Goal: Task Accomplishment & Management: Use online tool/utility

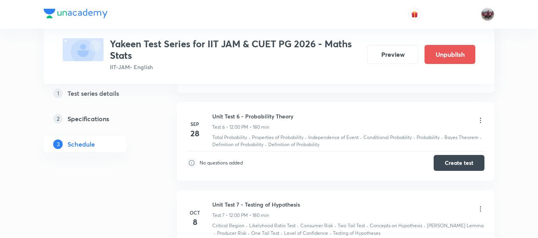
scroll to position [809, 0]
drag, startPoint x: 214, startPoint y: 114, endPoint x: 291, endPoint y: 117, distance: 76.3
click at [291, 117] on h6 "Unit Test 6 - Probability Theory" at bounding box center [252, 116] width 81 height 8
copy h6 "Unit Test 6 - Probability Theor"
copy h6 "Unit Test 6 - Probability Theory"
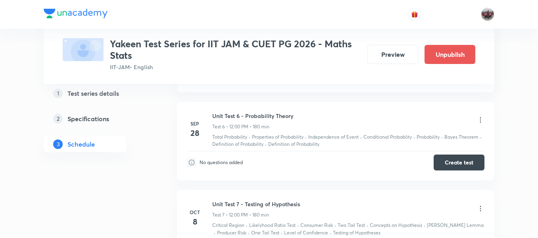
click at [480, 122] on icon at bounding box center [481, 120] width 8 height 8
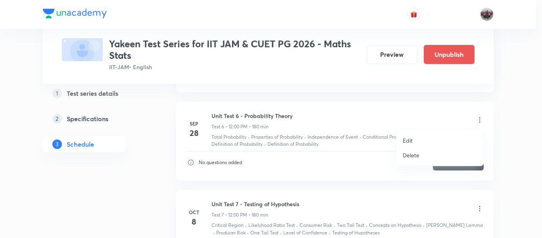
click at [410, 155] on p "Delete" at bounding box center [411, 155] width 17 height 8
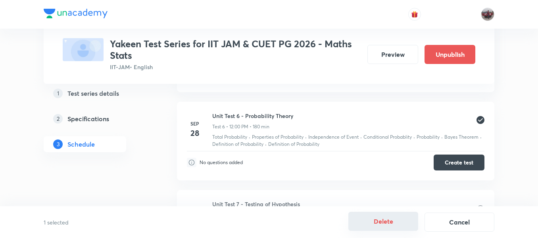
click at [387, 224] on button "Delete" at bounding box center [384, 221] width 70 height 19
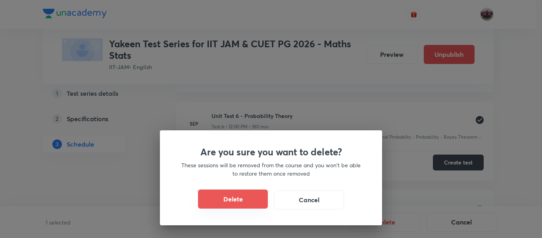
click at [260, 197] on button "Delete" at bounding box center [233, 198] width 70 height 19
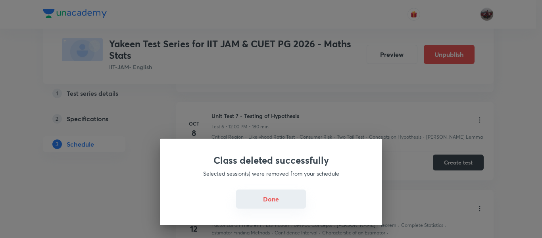
click at [272, 197] on button "Done" at bounding box center [271, 198] width 70 height 19
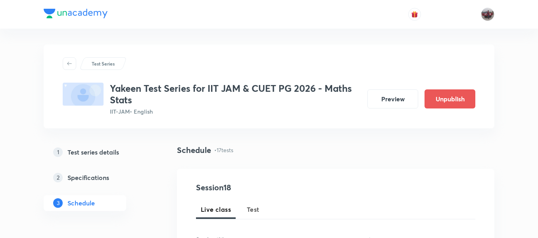
scroll to position [90, 0]
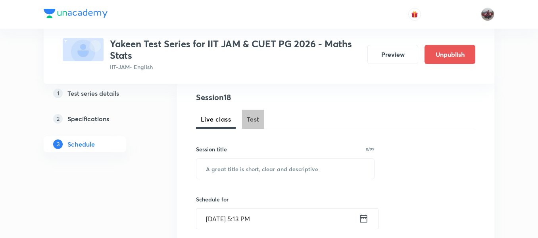
click at [249, 119] on span "Test" at bounding box center [253, 119] width 13 height 10
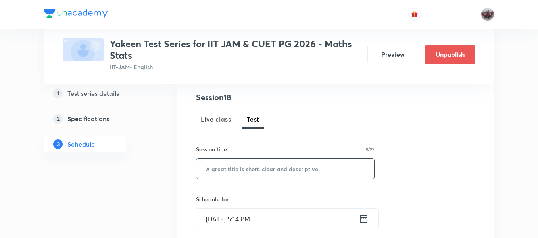
click at [260, 168] on input "text" at bounding box center [286, 168] width 178 height 20
paste input "Unit Test 6 - Probability Theory"
type input "Unit Test 6 - Probability Theory"
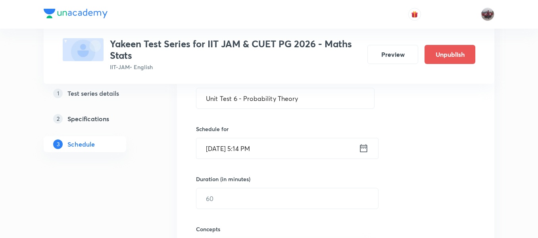
click at [364, 151] on icon at bounding box center [364, 148] width 10 height 11
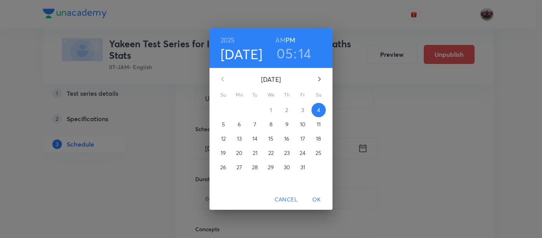
click at [240, 124] on p "6" at bounding box center [239, 124] width 3 height 8
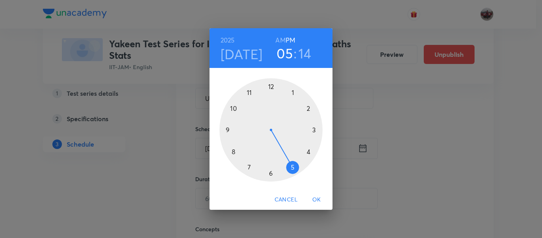
click at [316, 203] on span "OK" at bounding box center [316, 200] width 19 height 10
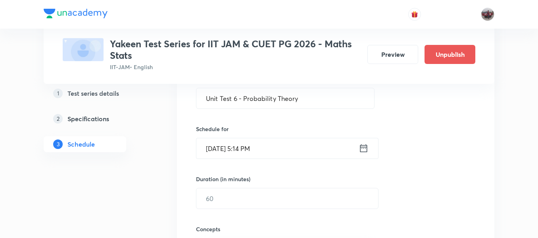
click at [362, 149] on icon at bounding box center [364, 148] width 10 height 11
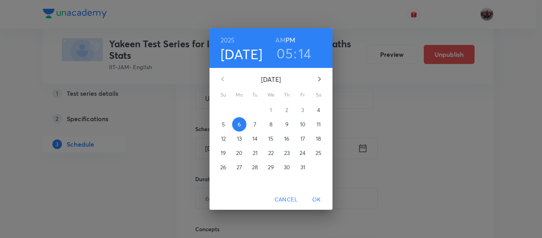
click at [306, 56] on h3 "14" at bounding box center [305, 53] width 13 height 17
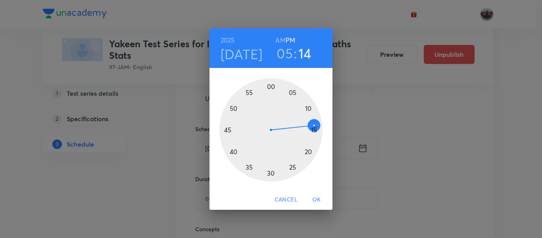
click at [271, 87] on div at bounding box center [271, 129] width 103 height 103
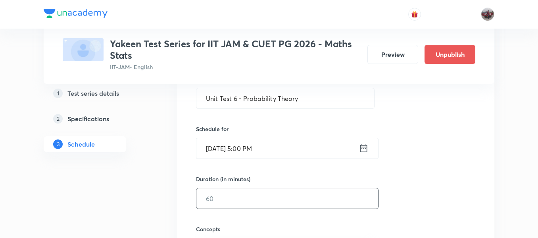
click at [258, 199] on input "text" at bounding box center [288, 198] width 182 height 20
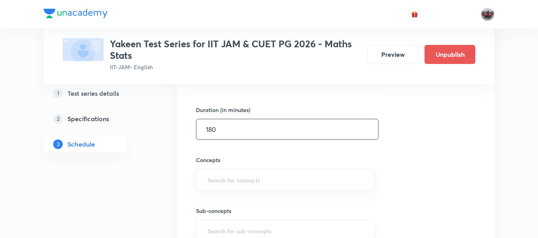
scroll to position [259, 0]
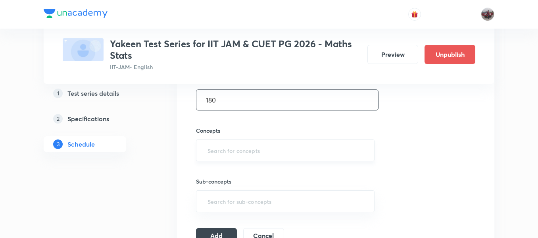
type input "180"
click at [215, 154] on input "text" at bounding box center [285, 150] width 159 height 15
type input "pro"
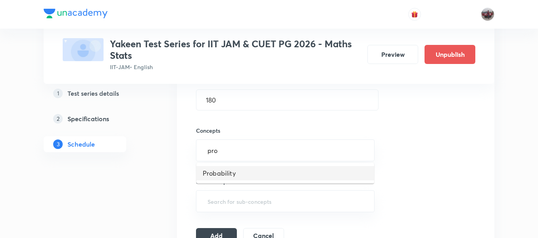
click at [227, 170] on li "Probability" at bounding box center [286, 173] width 178 height 14
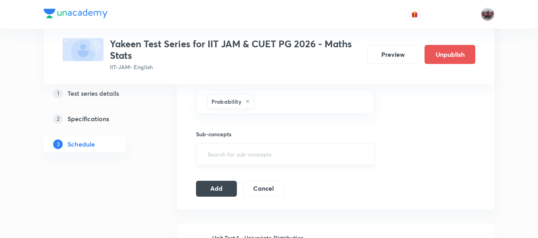
scroll to position [310, 0]
click at [232, 157] on input "text" at bounding box center [285, 152] width 159 height 15
type input ";"
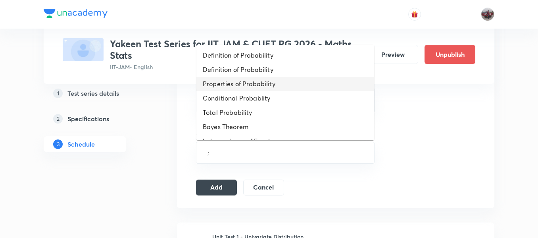
click at [226, 89] on li "Properties of Probability" at bounding box center [286, 84] width 178 height 14
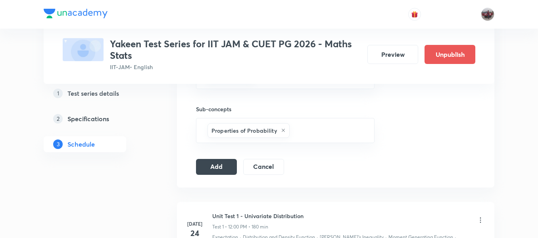
scroll to position [336, 0]
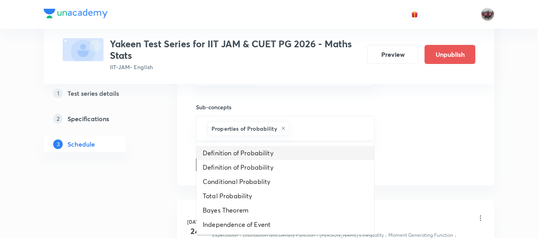
drag, startPoint x: 316, startPoint y: 124, endPoint x: 247, endPoint y: 154, distance: 75.0
click at [247, 154] on li "Definition of Probability" at bounding box center [286, 153] width 178 height 14
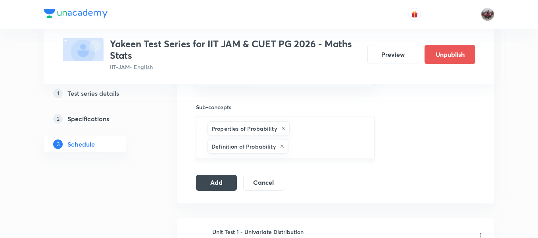
click at [321, 148] on input "text" at bounding box center [327, 146] width 75 height 15
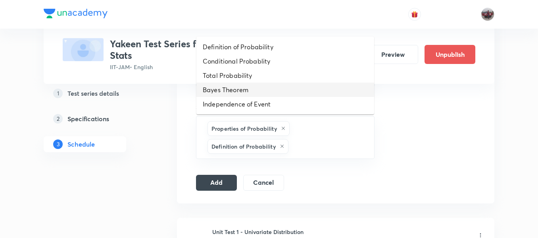
click at [256, 89] on li "Bayes Theorem" at bounding box center [286, 90] width 178 height 14
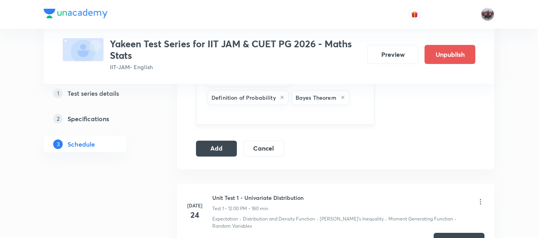
scroll to position [387, 0]
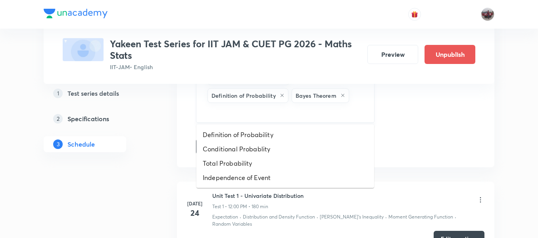
click at [252, 111] on input "text" at bounding box center [285, 111] width 159 height 15
click at [237, 138] on li "Definition of Probability" at bounding box center [286, 134] width 178 height 14
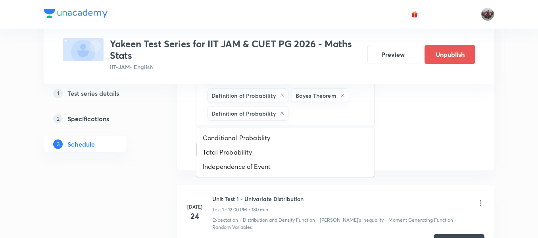
click at [303, 116] on input "text" at bounding box center [327, 113] width 75 height 15
click at [271, 134] on li "Conditional Probablity" at bounding box center [286, 138] width 178 height 14
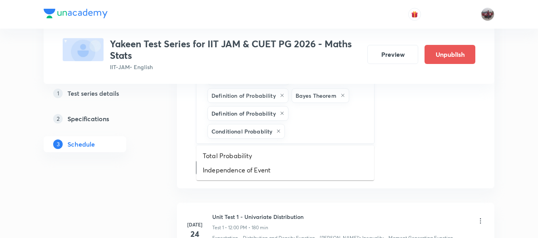
click at [321, 129] on input "text" at bounding box center [326, 131] width 78 height 15
click at [262, 155] on li "Total Probability" at bounding box center [286, 155] width 178 height 14
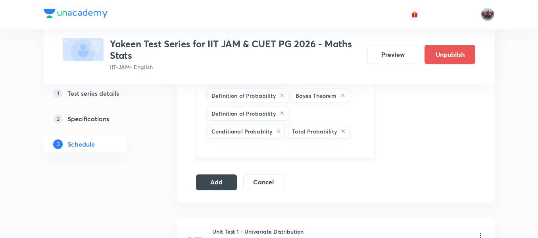
click at [315, 151] on input "text" at bounding box center [285, 147] width 159 height 15
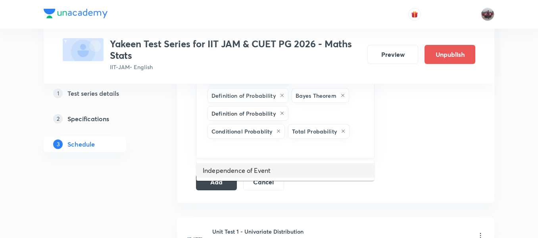
click at [272, 166] on li "Independence of Event" at bounding box center [286, 170] width 178 height 14
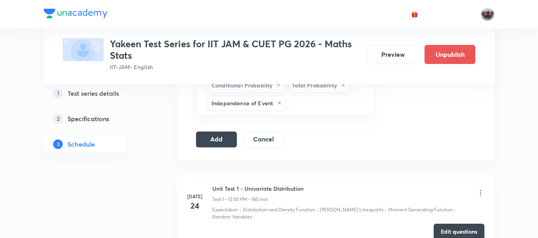
scroll to position [434, 0]
click at [214, 142] on button "Add" at bounding box center [216, 138] width 41 height 16
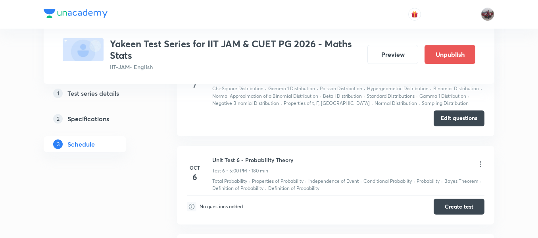
scroll to position [501, 0]
